Goal: Check status

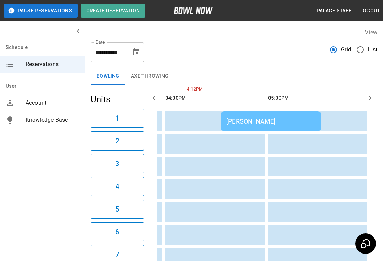
click at [262, 112] on td "[PERSON_NAME]" at bounding box center [271, 121] width 101 height 20
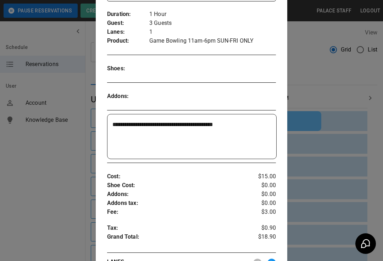
scroll to position [114, 0]
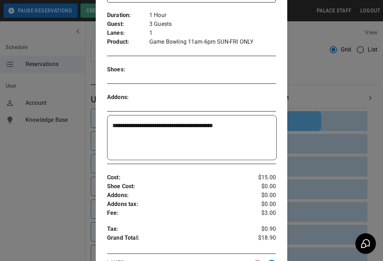
click at [299, 205] on div at bounding box center [191, 130] width 383 height 261
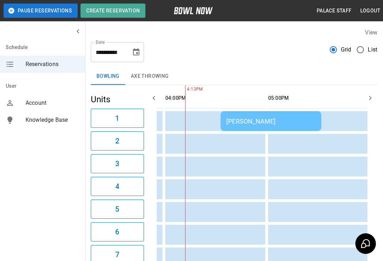
click at [281, 125] on td "[PERSON_NAME]" at bounding box center [271, 121] width 101 height 20
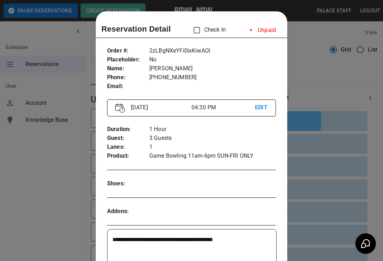
scroll to position [0, 0]
click at [311, 170] on div at bounding box center [191, 130] width 383 height 261
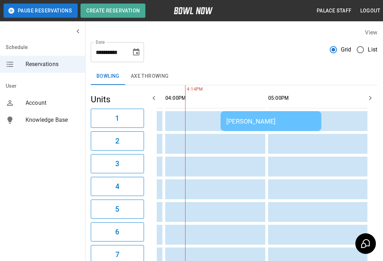
click at [283, 122] on div "[PERSON_NAME]" at bounding box center [270, 120] width 89 height 7
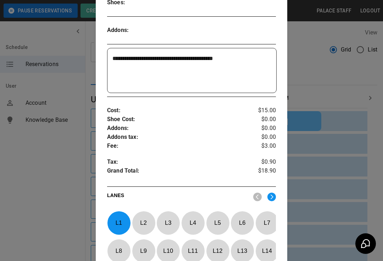
scroll to position [213, 0]
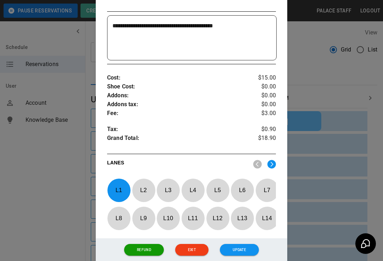
click at [332, 80] on div at bounding box center [191, 130] width 383 height 261
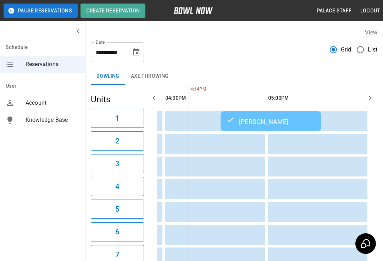
click at [246, 130] on td "[PERSON_NAME]" at bounding box center [271, 121] width 101 height 20
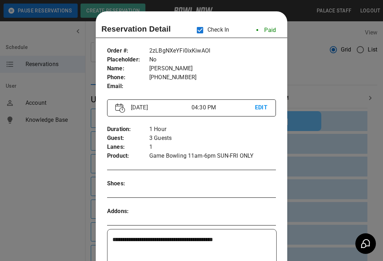
scroll to position [11, 0]
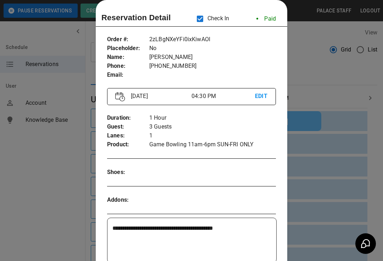
click at [329, 90] on div at bounding box center [191, 130] width 383 height 261
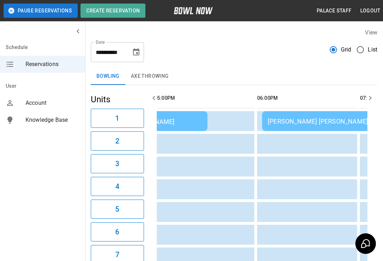
scroll to position [0, 621]
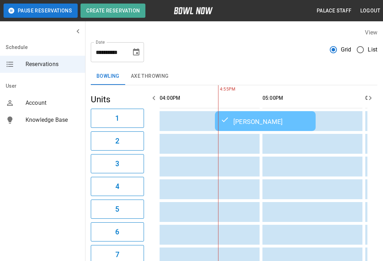
click at [238, 117] on div "[PERSON_NAME]" at bounding box center [265, 121] width 89 height 9
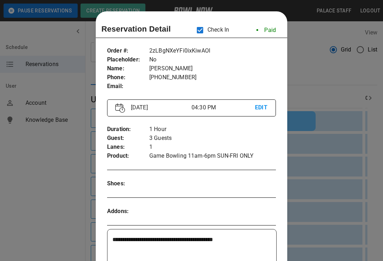
click at [333, 102] on div at bounding box center [191, 130] width 383 height 261
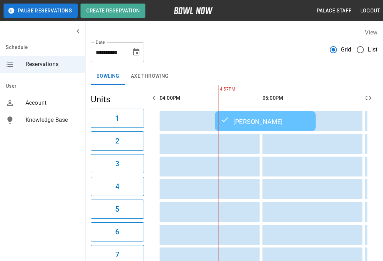
click at [154, 72] on button "AXE THROWING" at bounding box center [149, 76] width 49 height 17
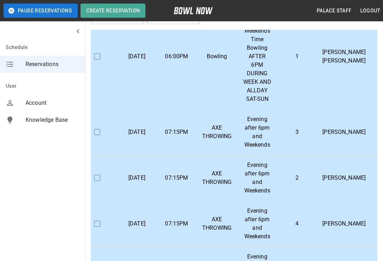
scroll to position [38, 0]
